Goal: Transaction & Acquisition: Subscribe to service/newsletter

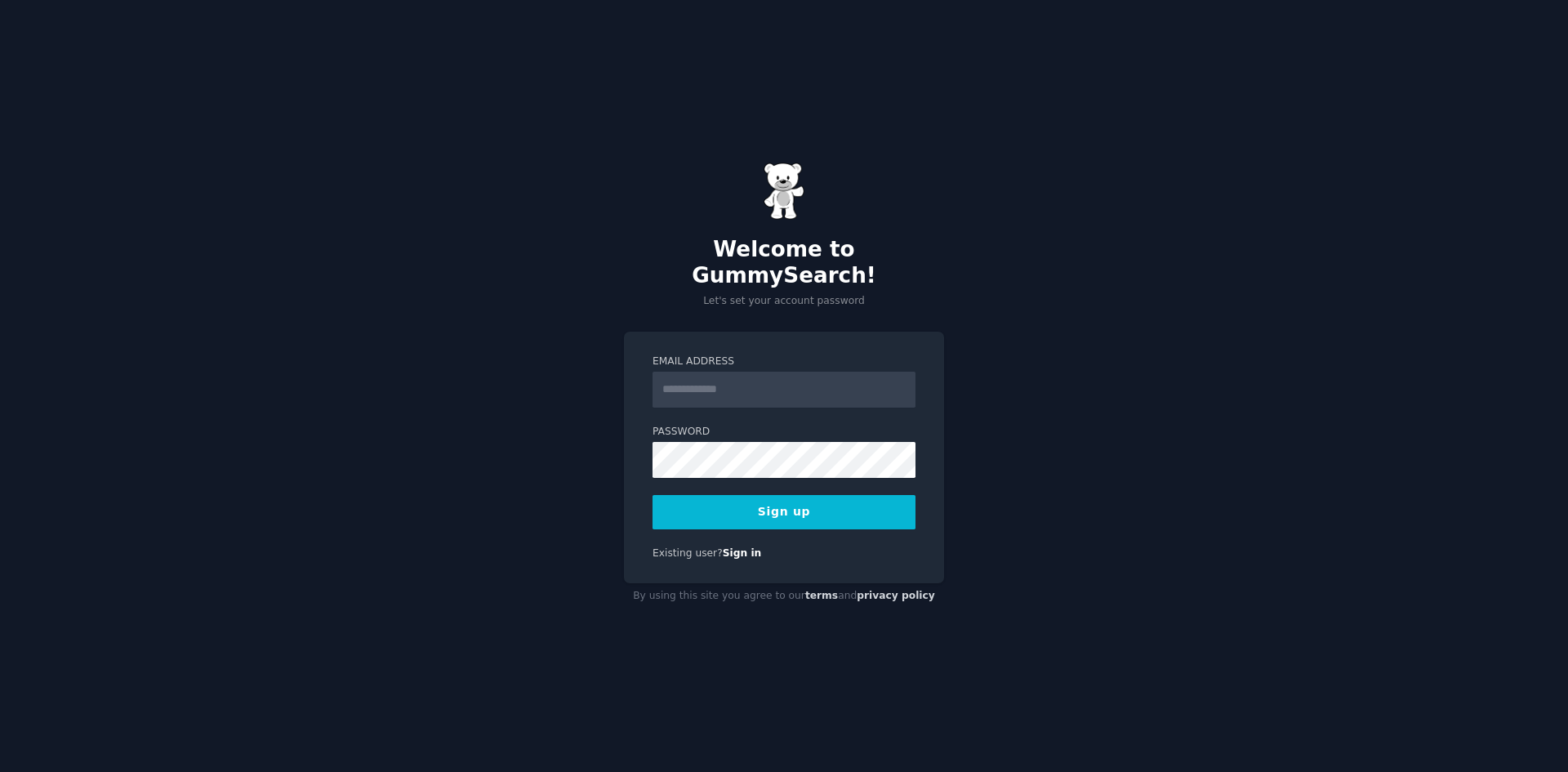
click at [744, 386] on input "Email Address" at bounding box center [784, 389] width 263 height 36
type input "**********"
click at [951, 361] on div "**********" at bounding box center [784, 386] width 1568 height 772
click at [750, 496] on button "Sign up" at bounding box center [784, 512] width 263 height 34
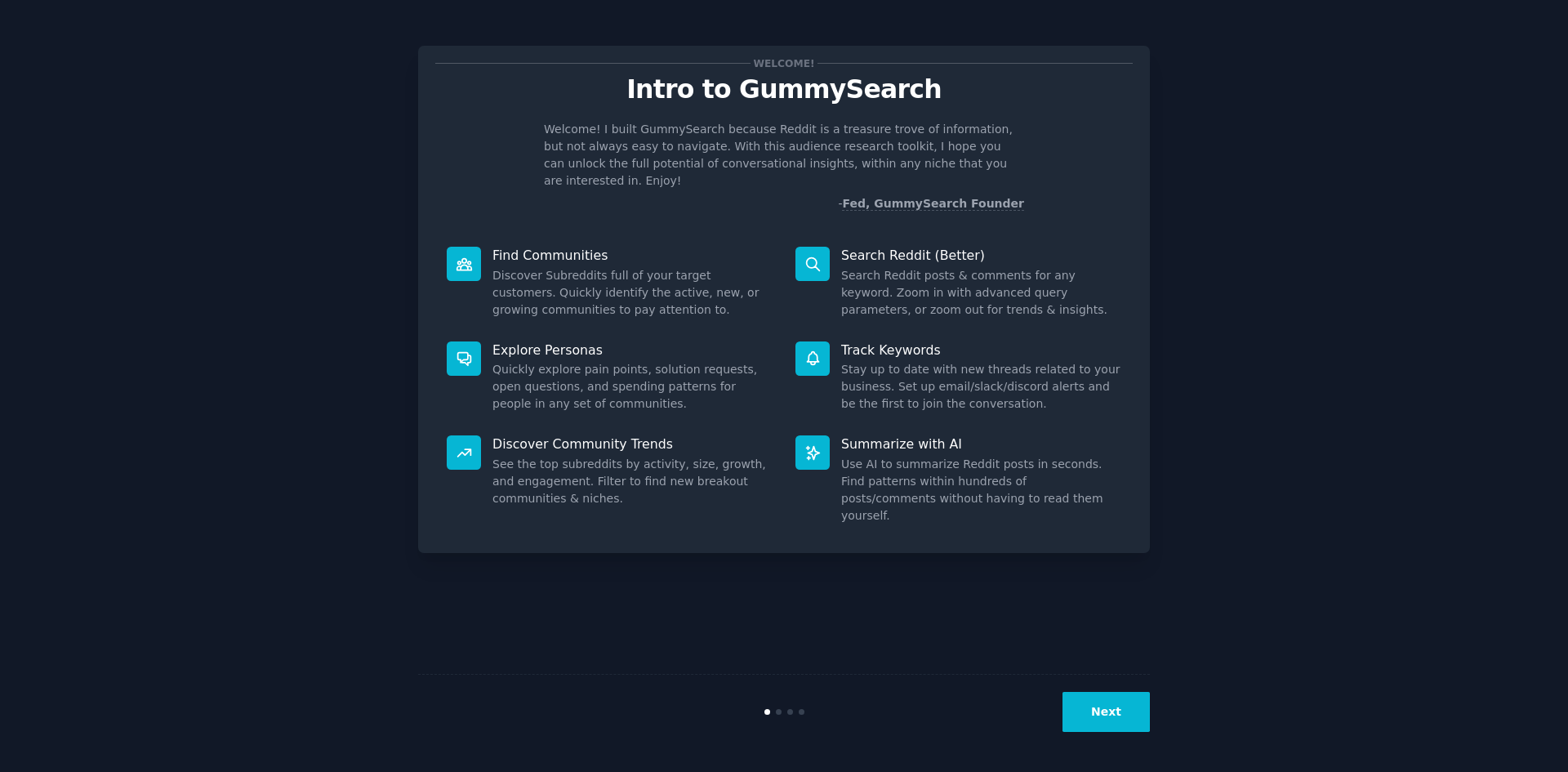
click at [1131, 722] on button "Next" at bounding box center [1107, 712] width 87 height 40
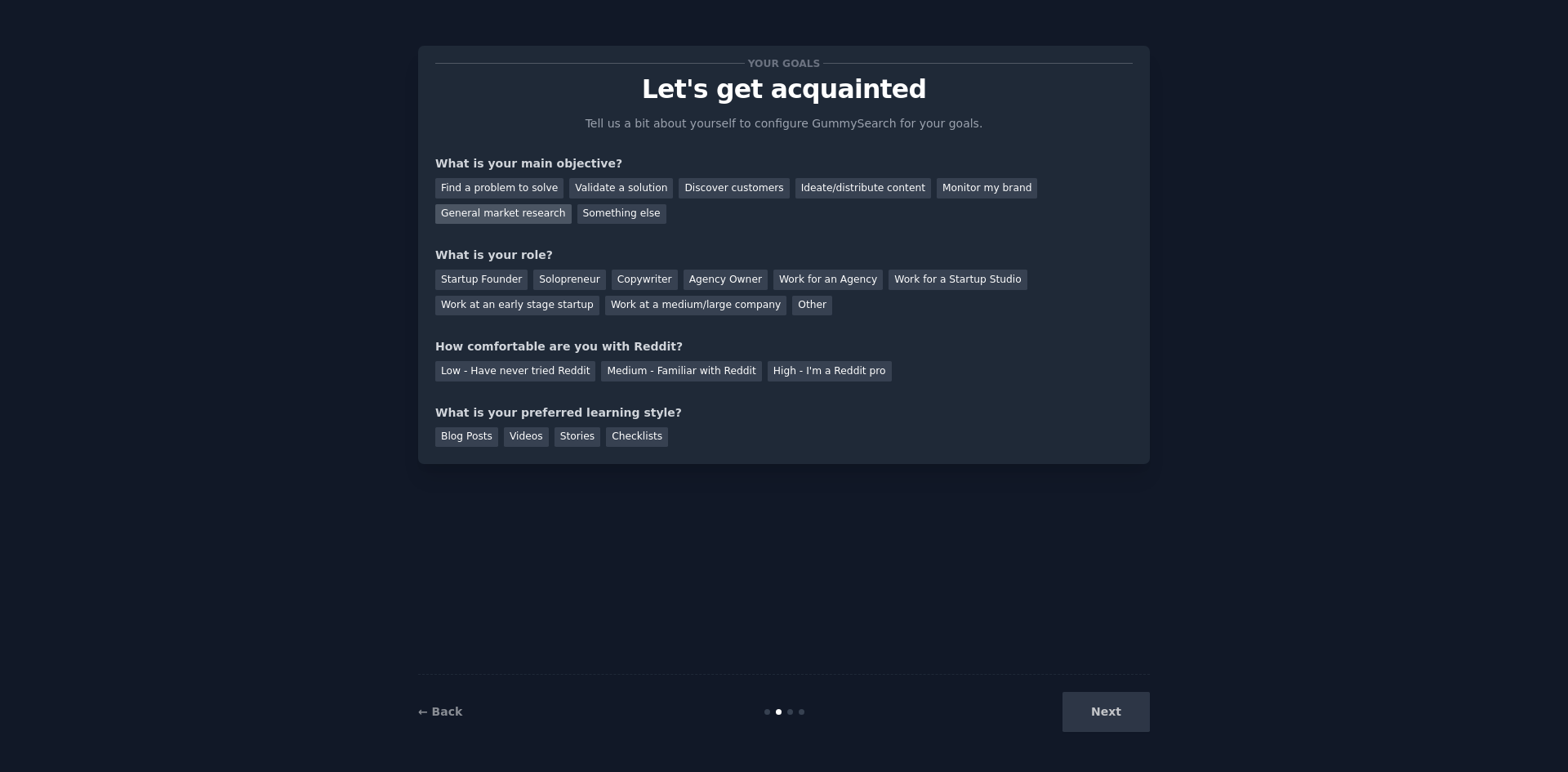
drag, startPoint x: 1041, startPoint y: 186, endPoint x: 1026, endPoint y: 189, distance: 15.3
click at [572, 205] on div "General market research" at bounding box center [503, 214] width 137 height 20
click at [944, 184] on div "Monitor my brand" at bounding box center [986, 188] width 100 height 20
click at [572, 205] on div "General market research" at bounding box center [503, 214] width 137 height 20
click at [802, 272] on div "Work for an Agency" at bounding box center [829, 279] width 110 height 20
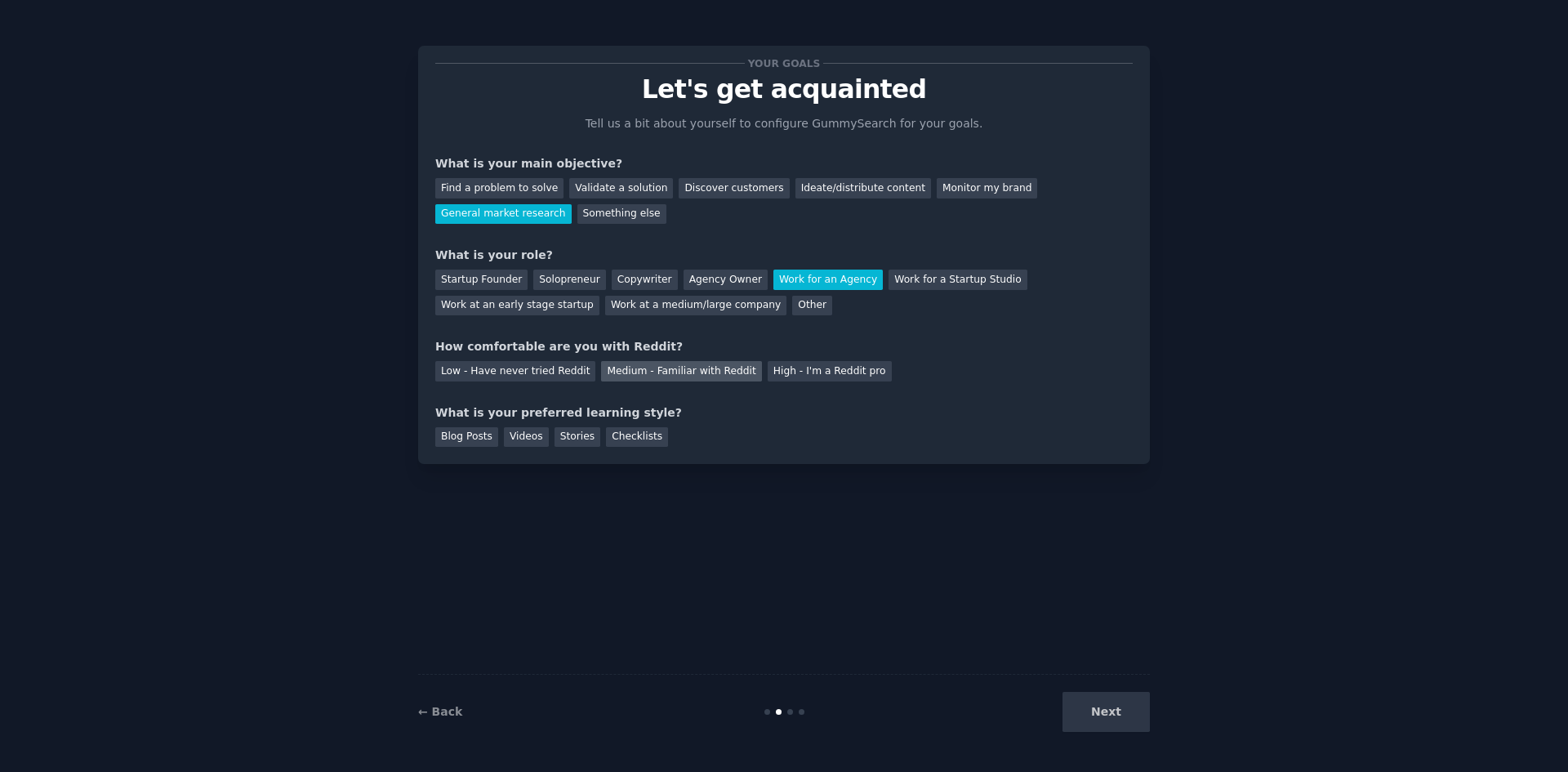
click at [643, 378] on div "Medium - Familiar with Reddit" at bounding box center [682, 371] width 160 height 20
click at [580, 441] on div "Stories" at bounding box center [577, 437] width 46 height 20
click at [1131, 708] on button "Next" at bounding box center [1107, 712] width 87 height 40
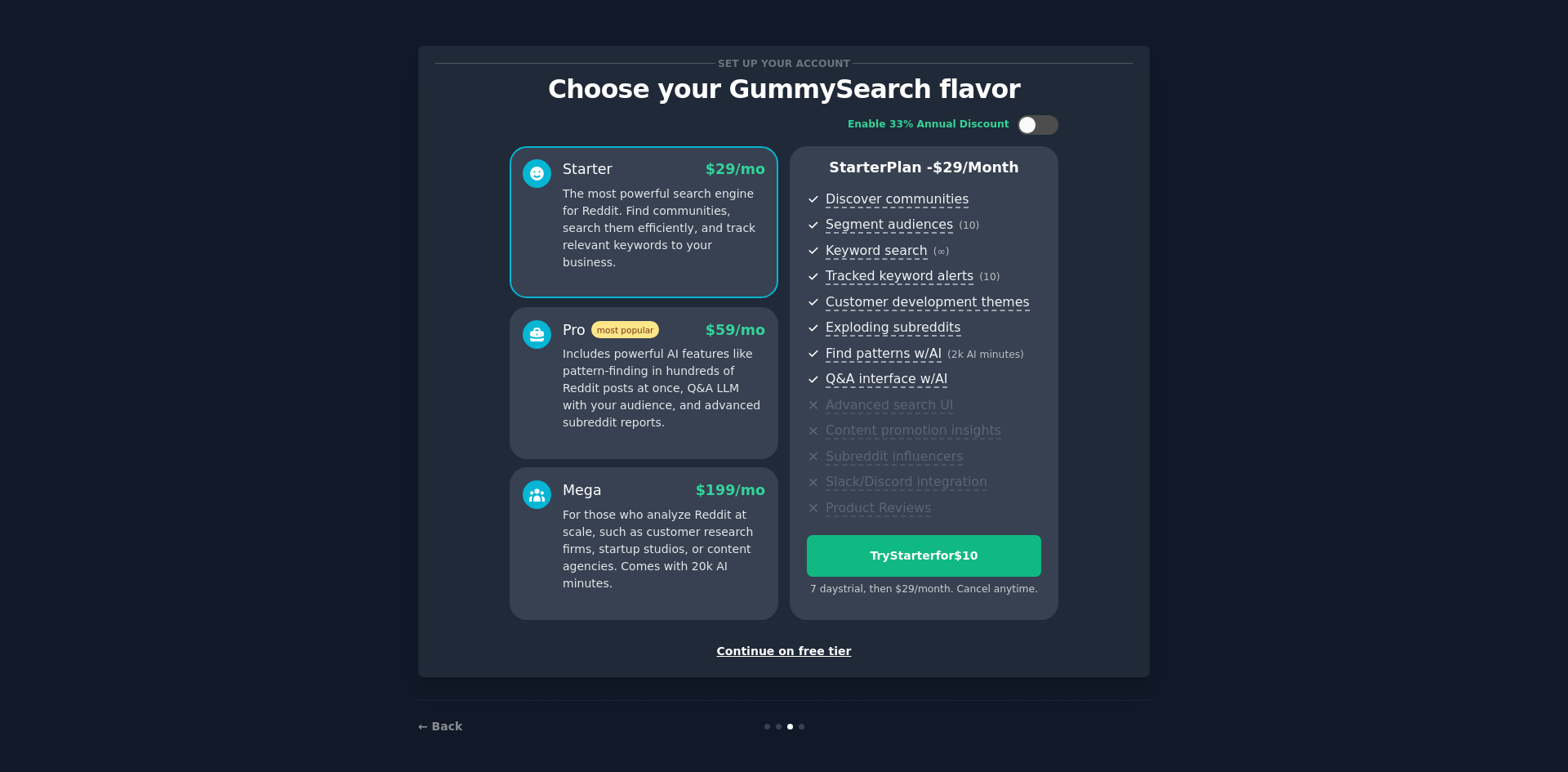
click at [762, 657] on div "Continue on free tier" at bounding box center [784, 651] width 697 height 17
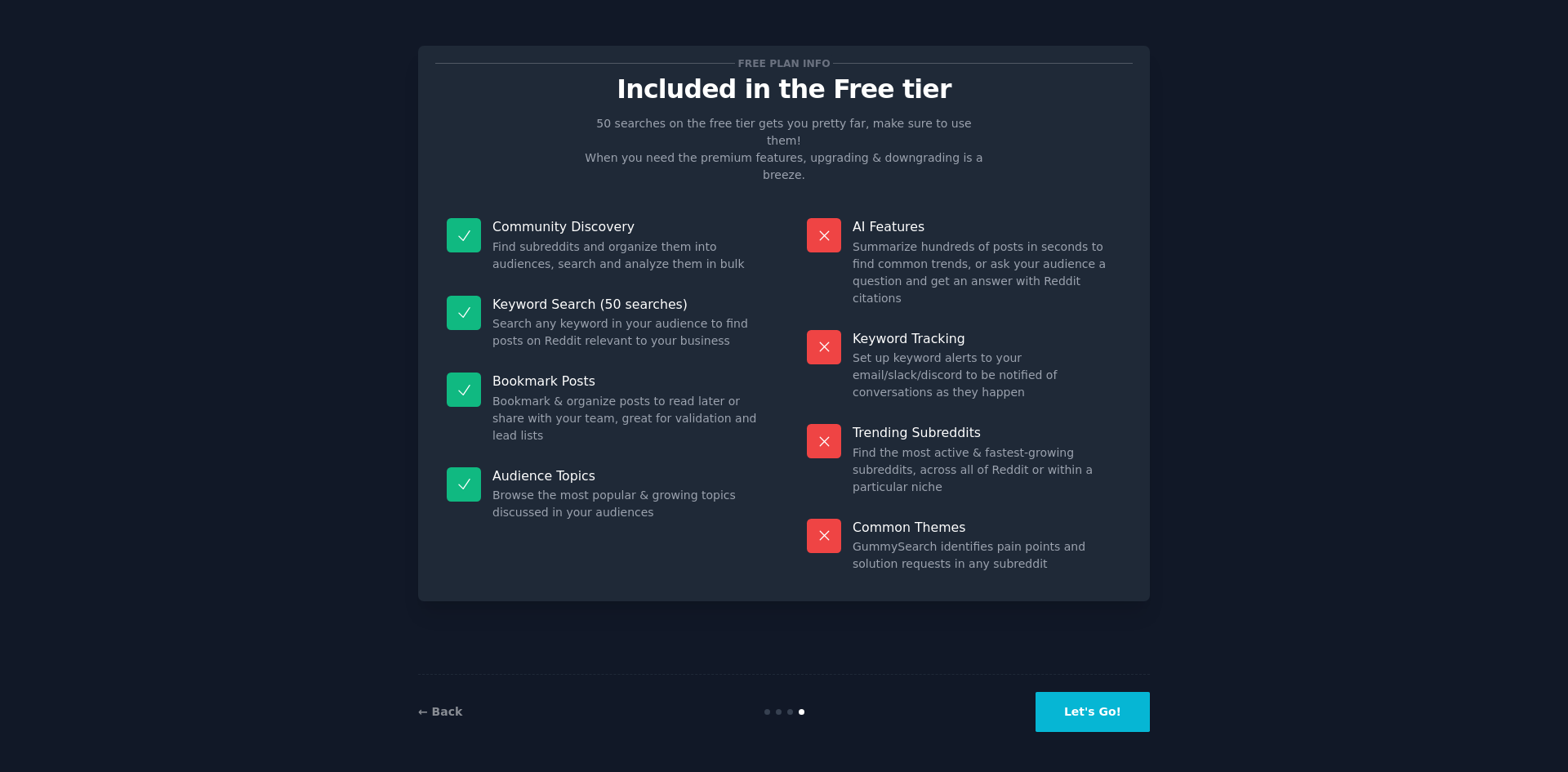
click at [1128, 708] on button "Let's Go!" at bounding box center [1093, 712] width 114 height 40
